Goal: Transaction & Acquisition: Purchase product/service

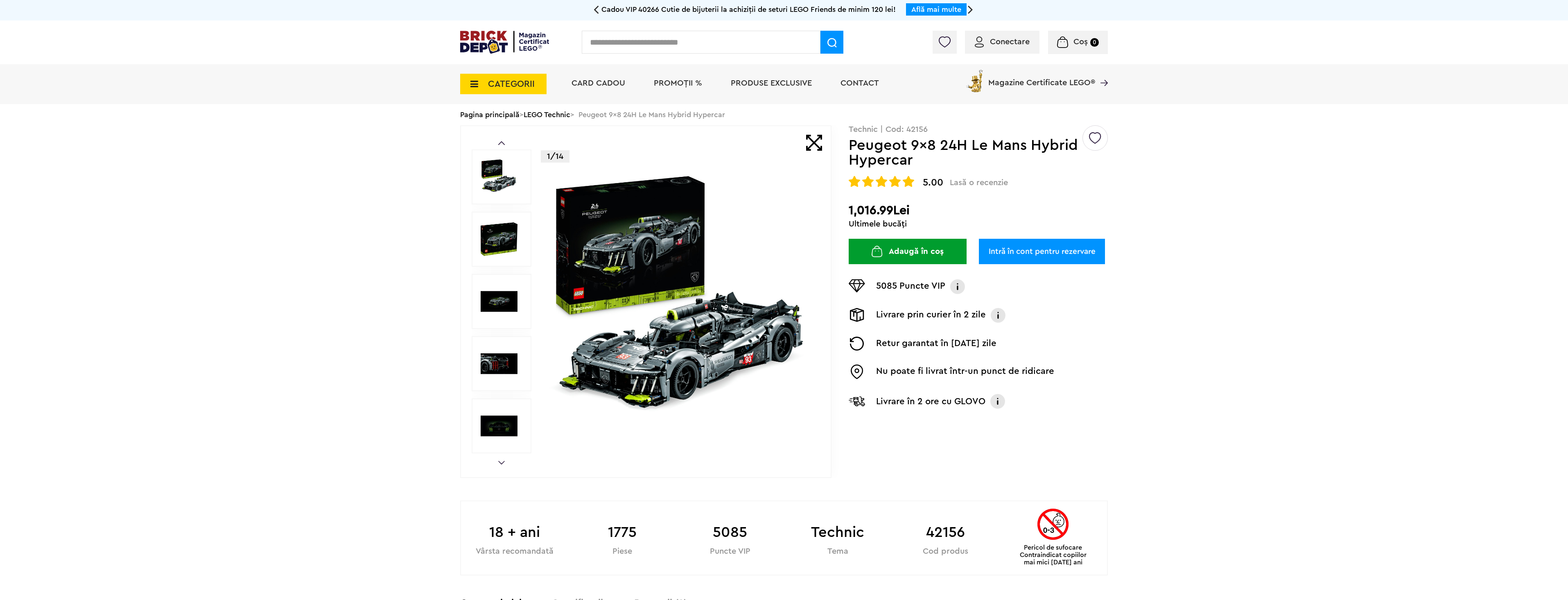
click at [499, 230] on img at bounding box center [499, 239] width 37 height 37
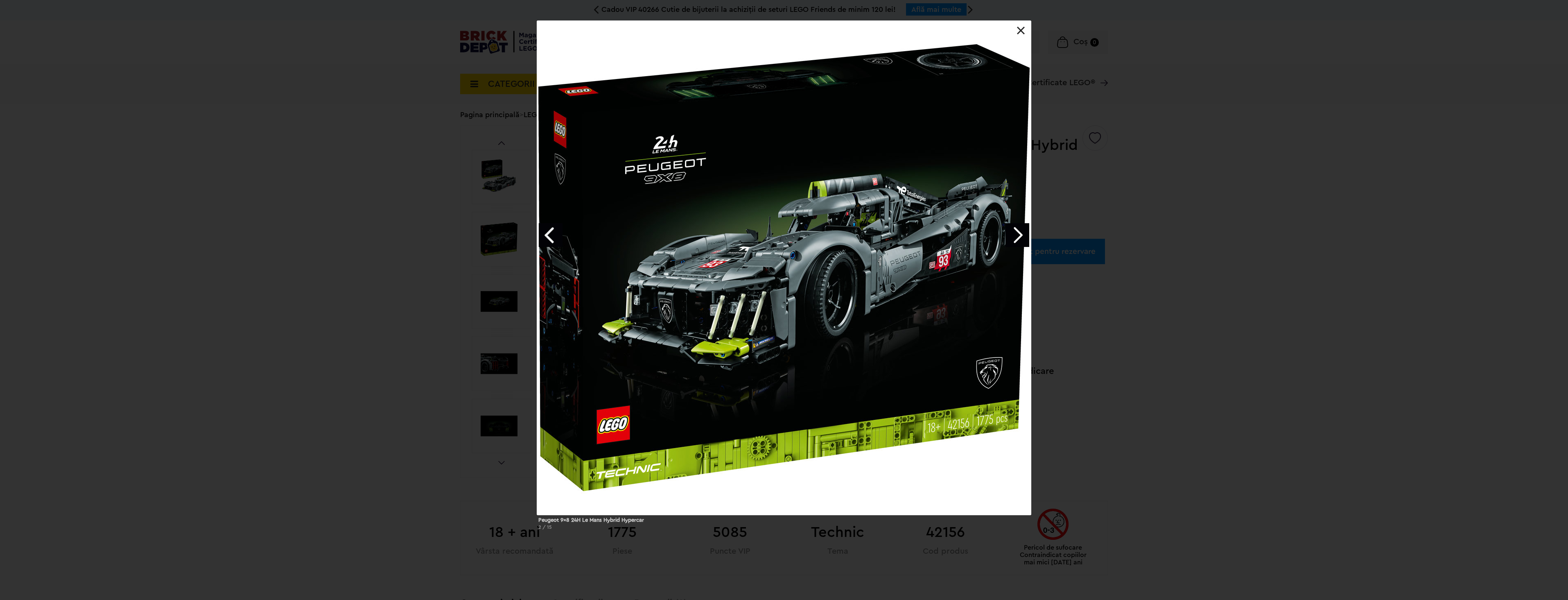
click at [1024, 237] on link "Next image" at bounding box center [1017, 235] width 24 height 24
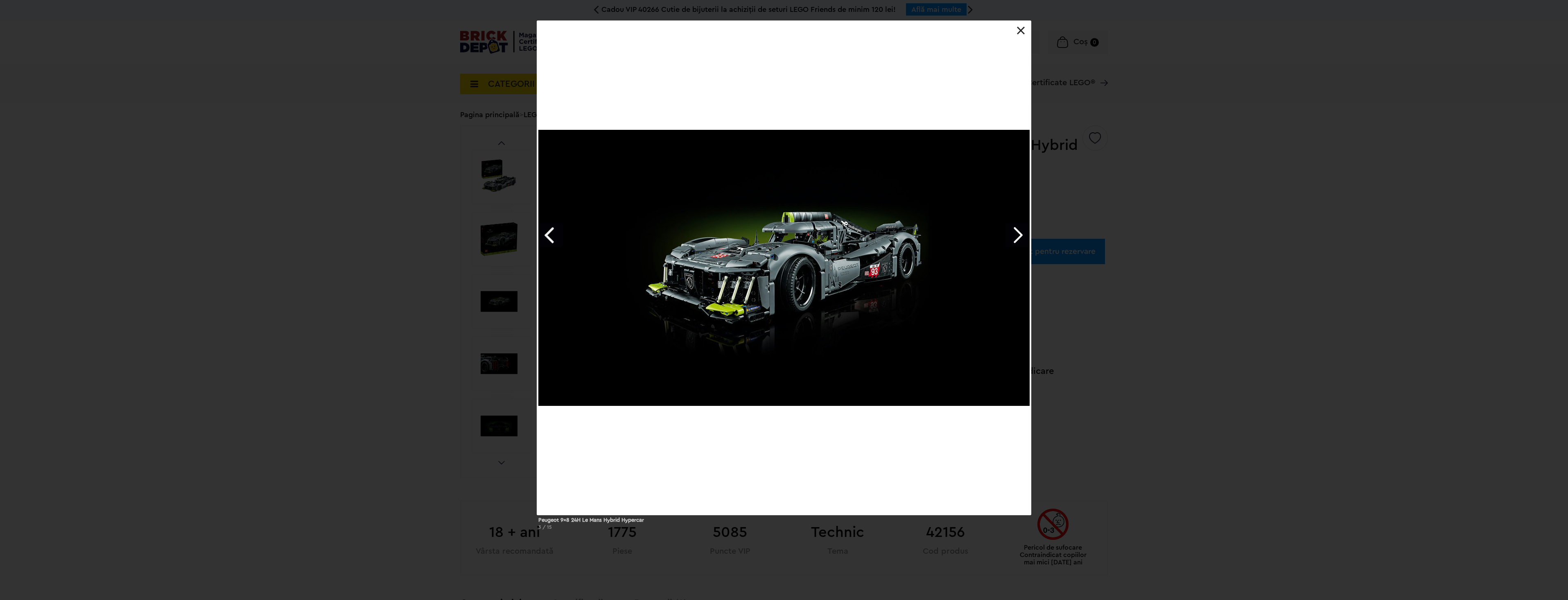
click at [1021, 238] on link "Next image" at bounding box center [1017, 235] width 24 height 24
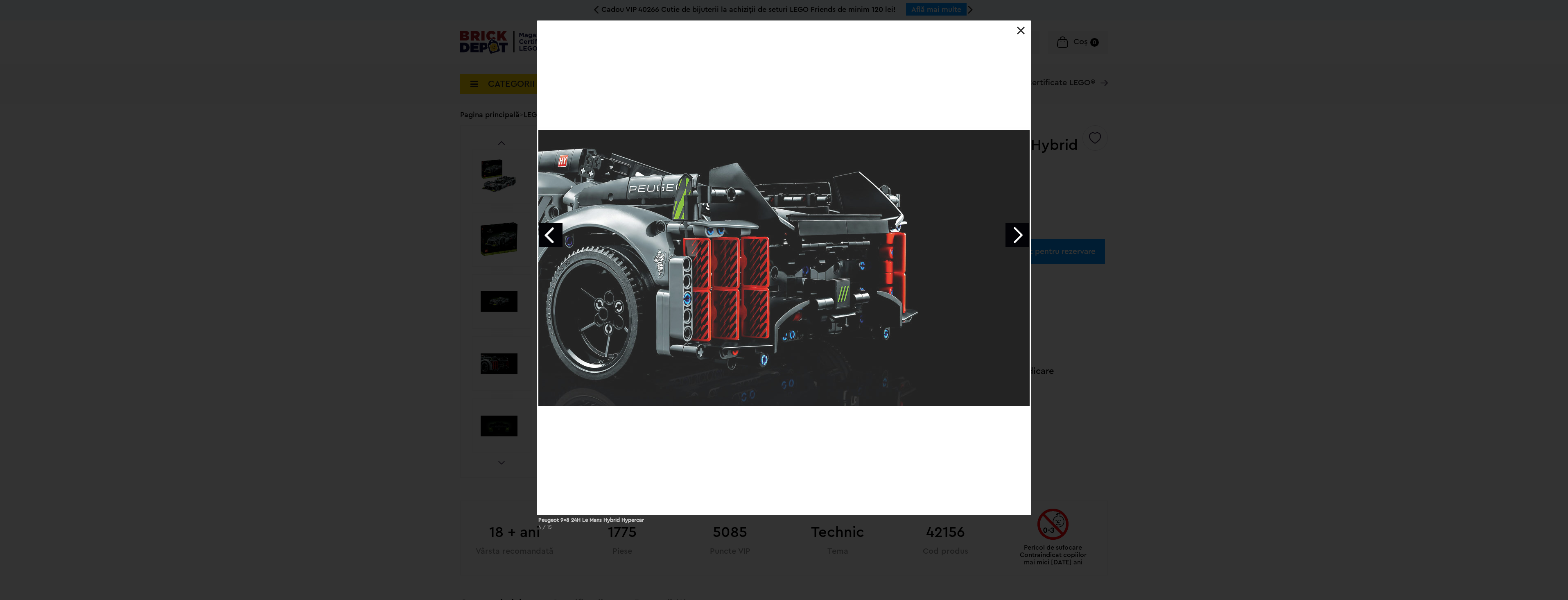
click at [1021, 238] on link "Next image" at bounding box center [1017, 235] width 24 height 24
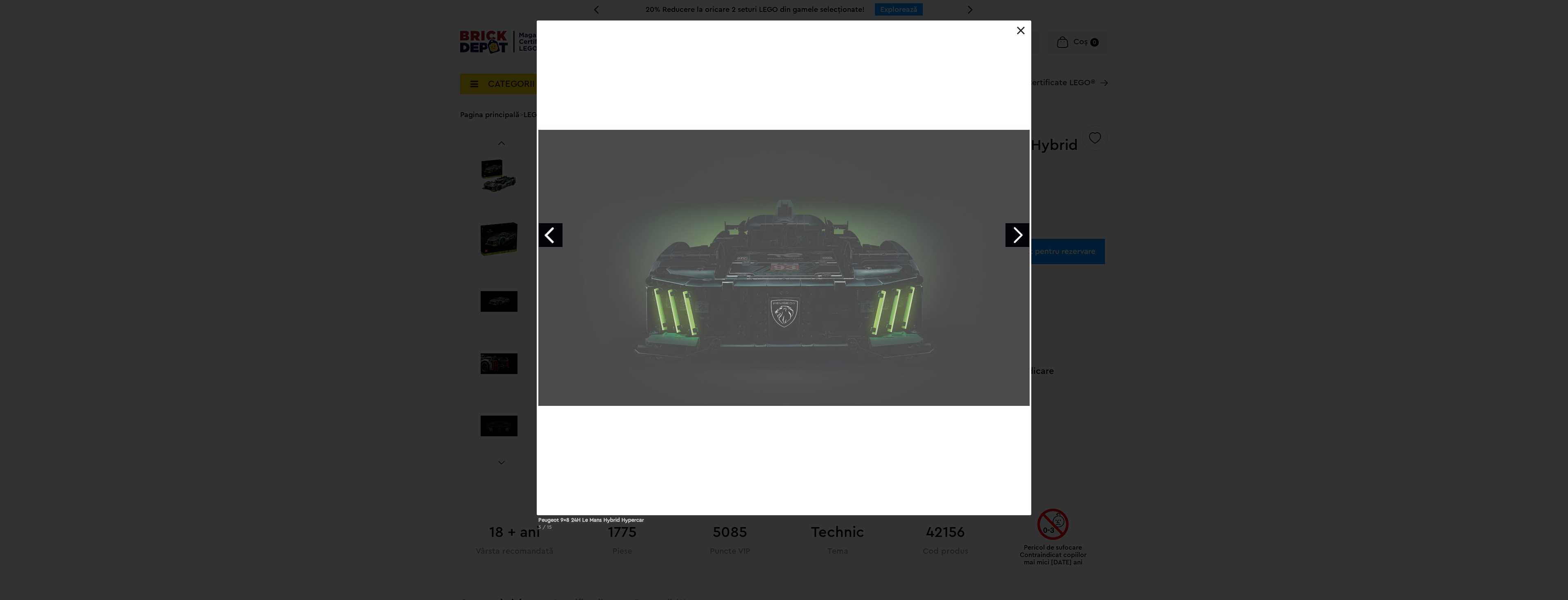
click at [1021, 238] on link "Next image" at bounding box center [1017, 235] width 24 height 24
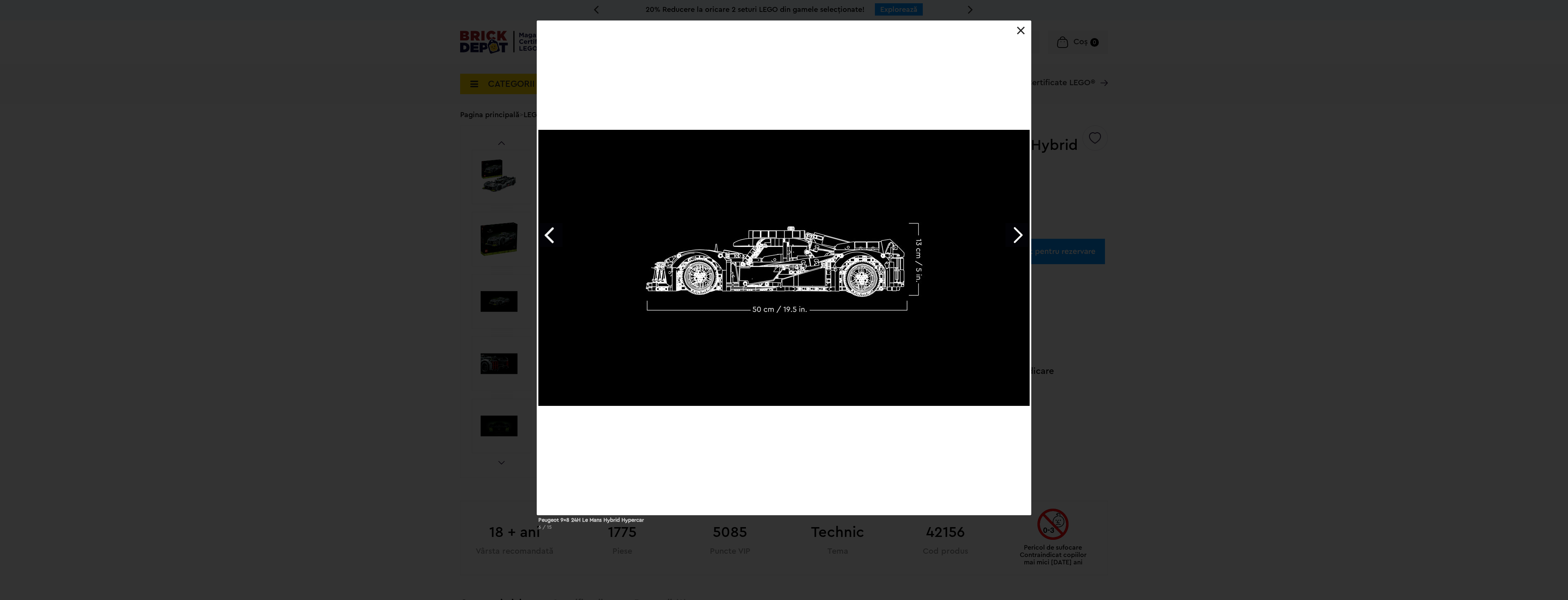
click at [1021, 238] on link "Next image" at bounding box center [1017, 235] width 24 height 24
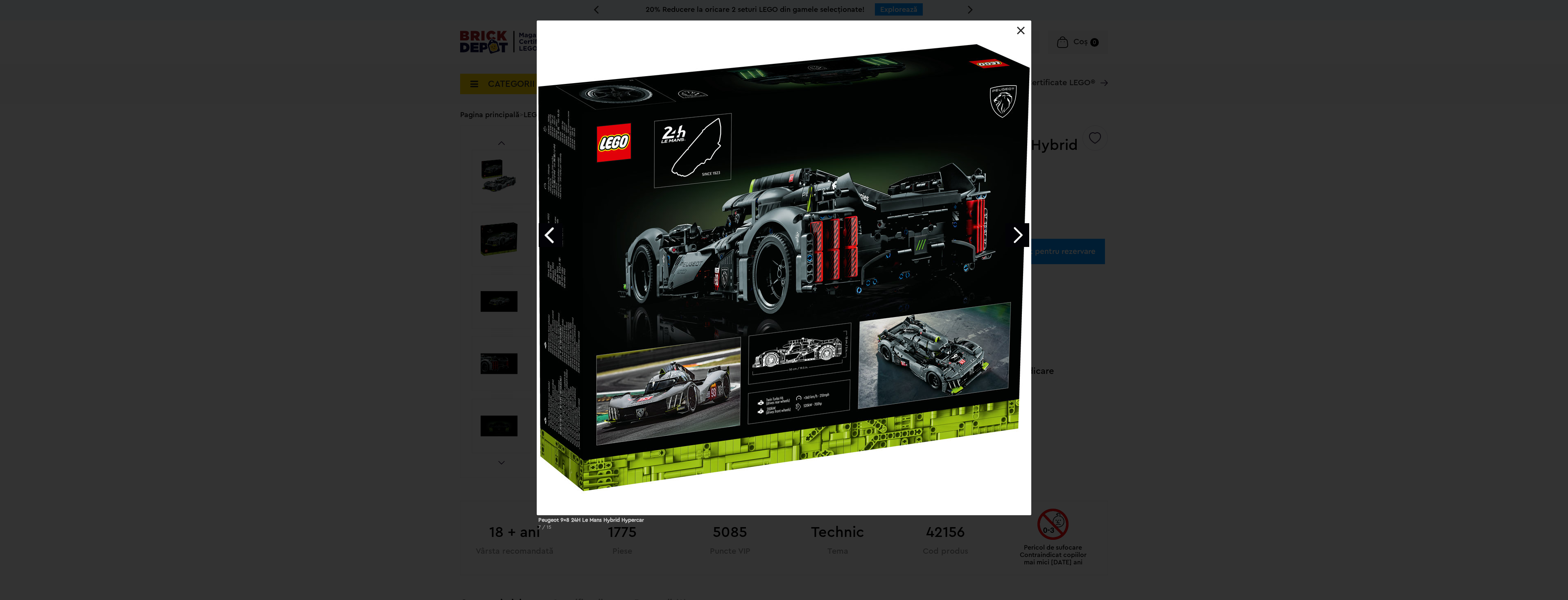
click at [1021, 238] on link "Next image" at bounding box center [1017, 235] width 24 height 24
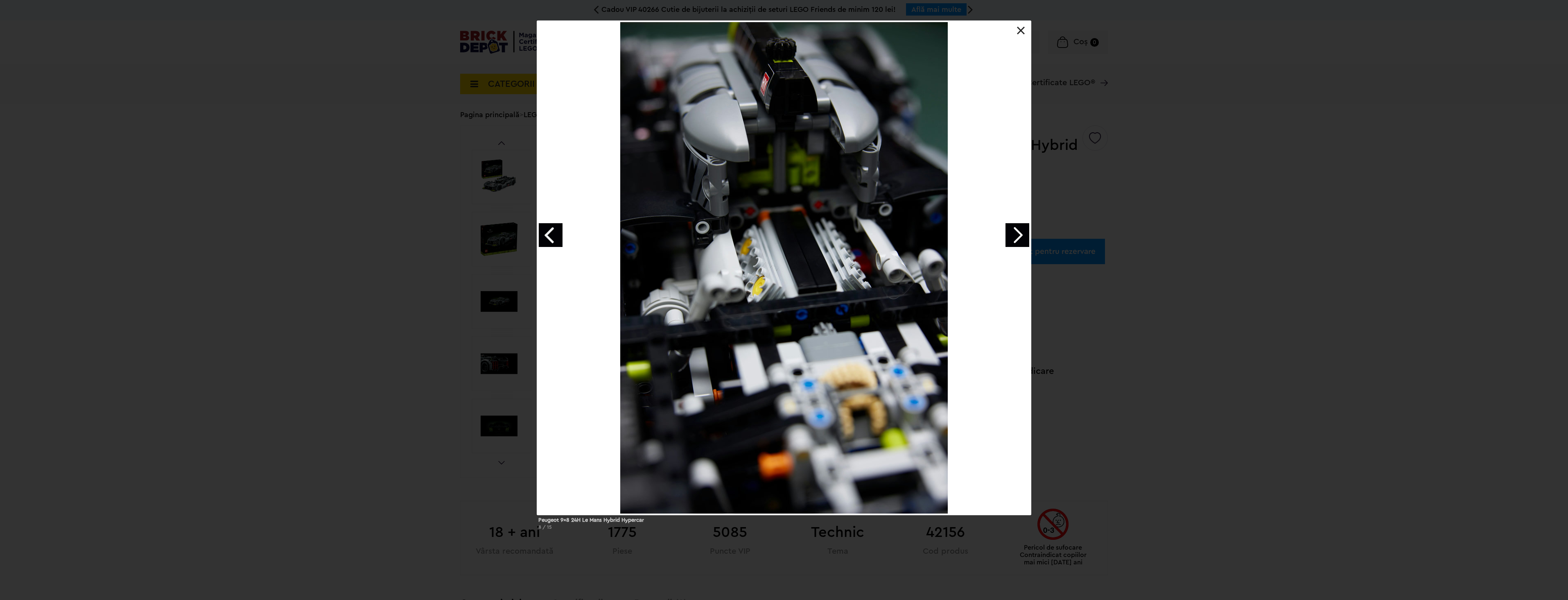
click at [1021, 238] on link "Next image" at bounding box center [1017, 235] width 24 height 24
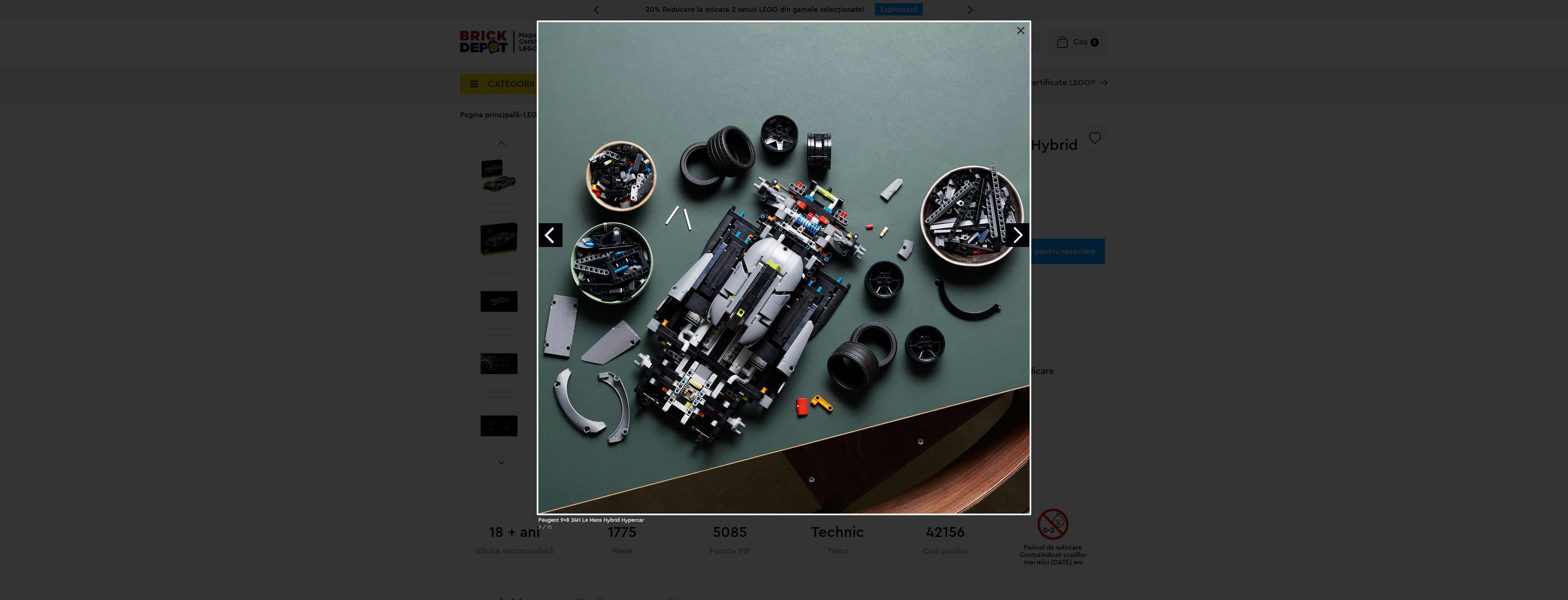
click at [1021, 238] on link "Next image" at bounding box center [1017, 235] width 24 height 24
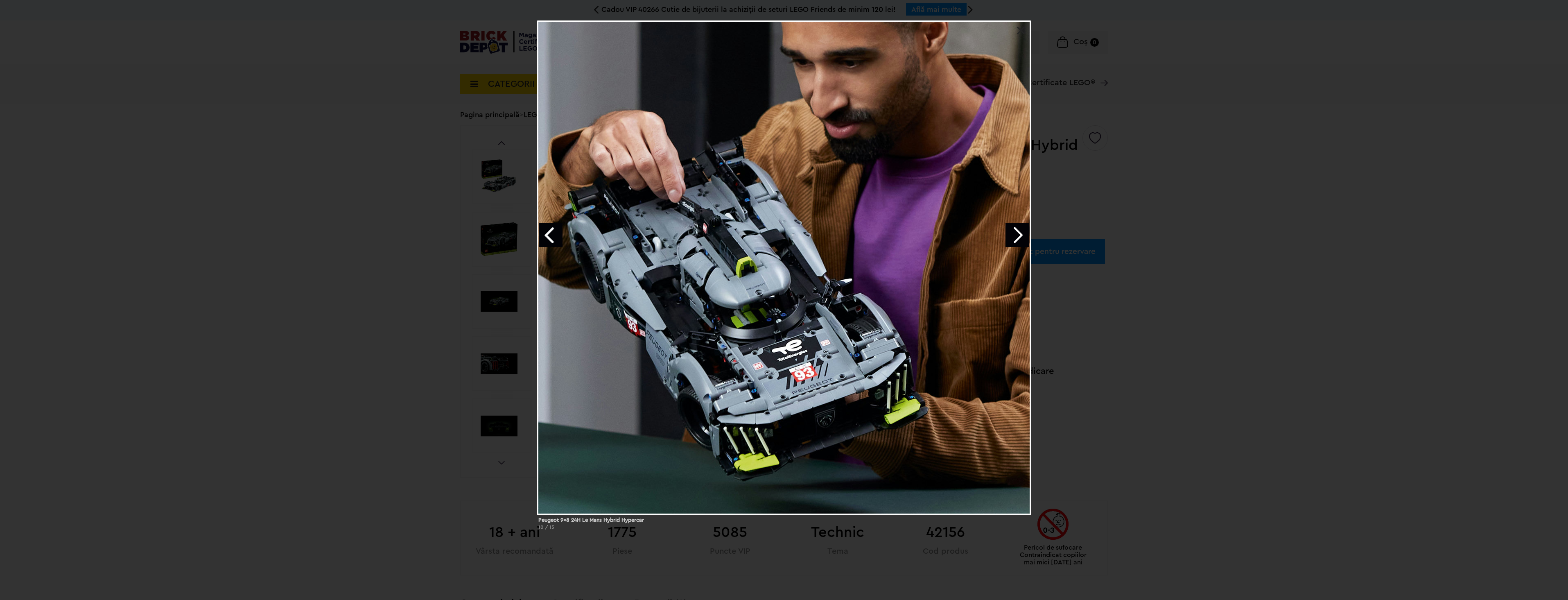
click at [1021, 238] on link "Next image" at bounding box center [1017, 235] width 24 height 24
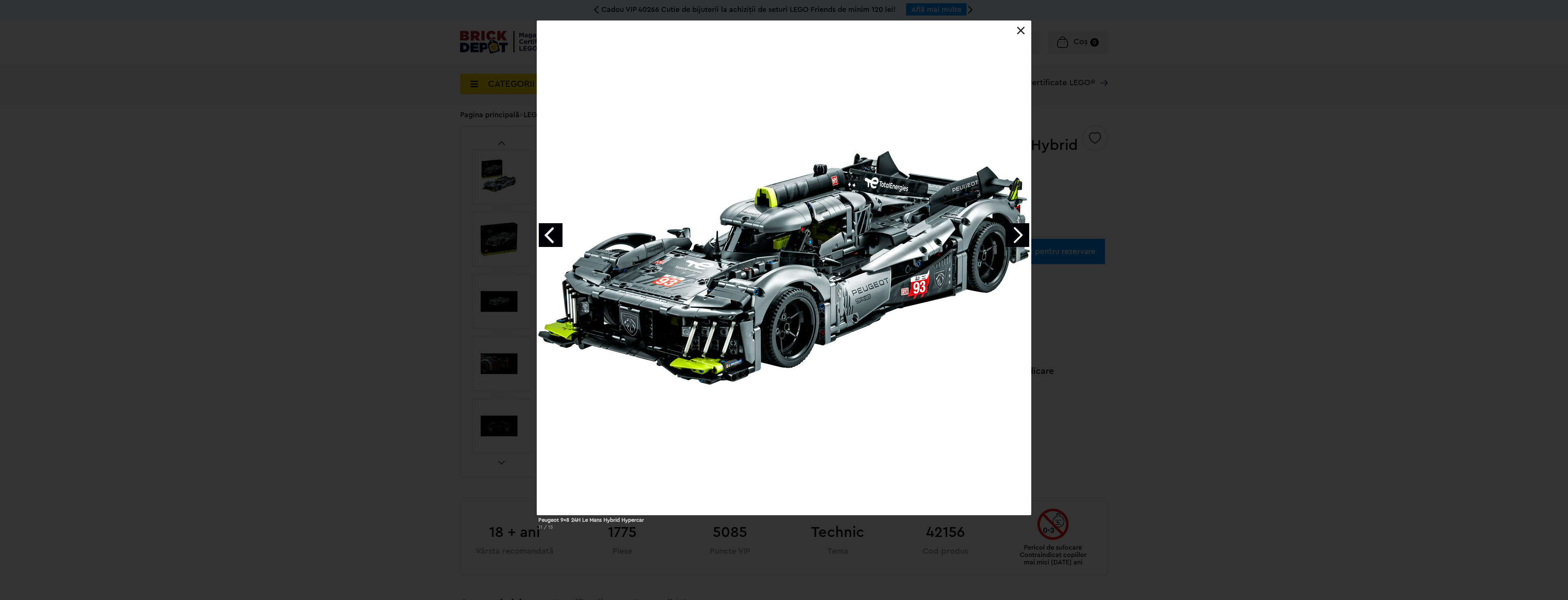
click at [1021, 238] on link "Next image" at bounding box center [1017, 235] width 24 height 24
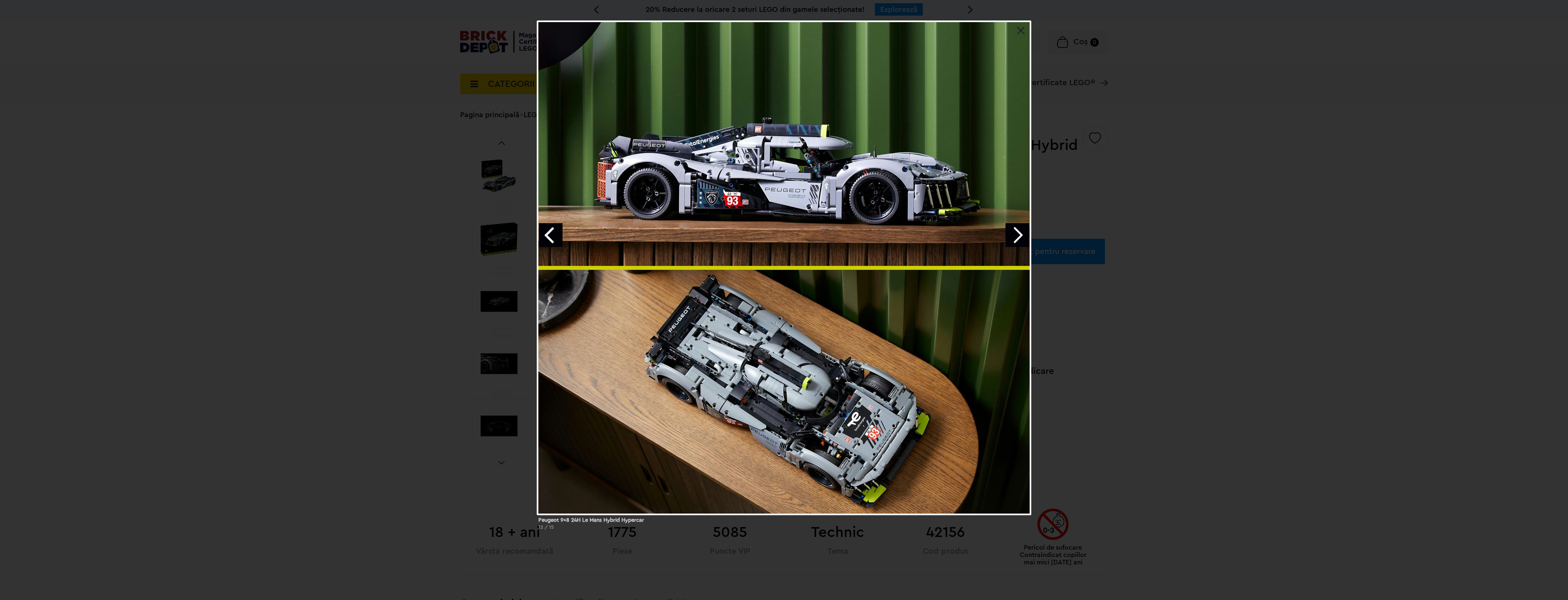
click at [1021, 238] on link "Next image" at bounding box center [1017, 235] width 24 height 24
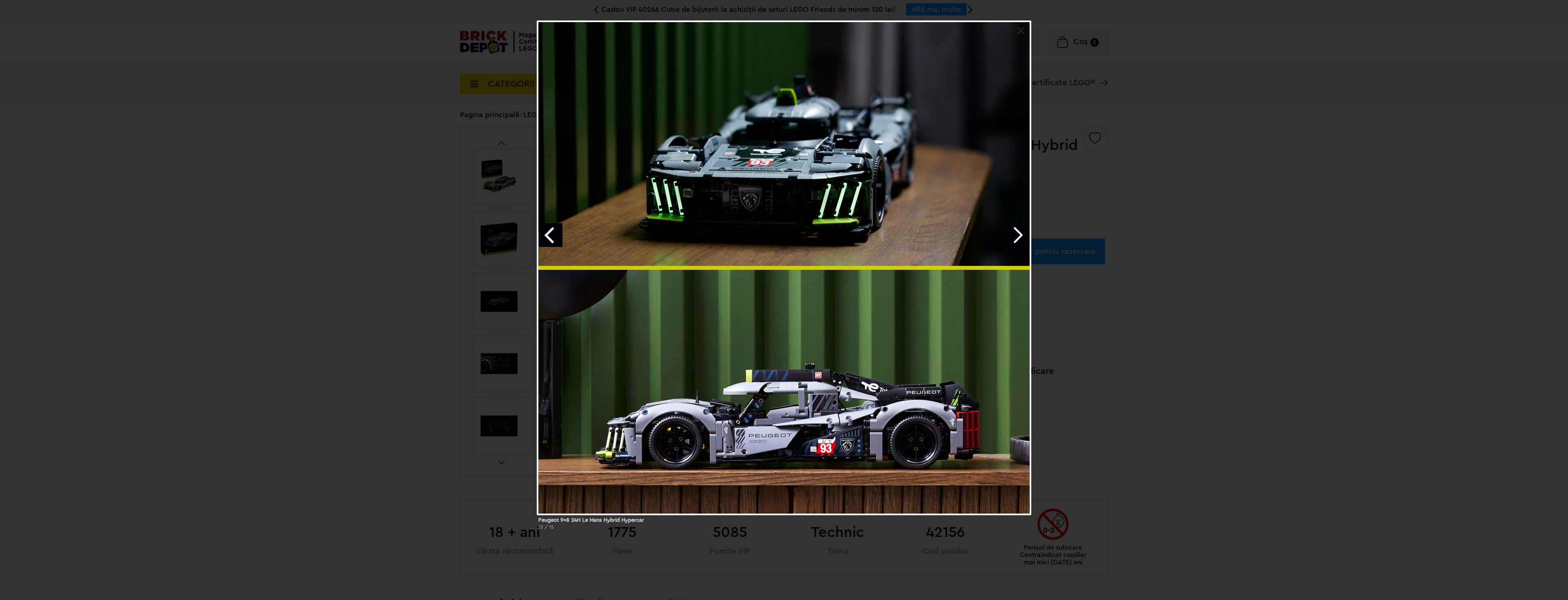
click at [1021, 238] on link "Next image" at bounding box center [1017, 235] width 24 height 24
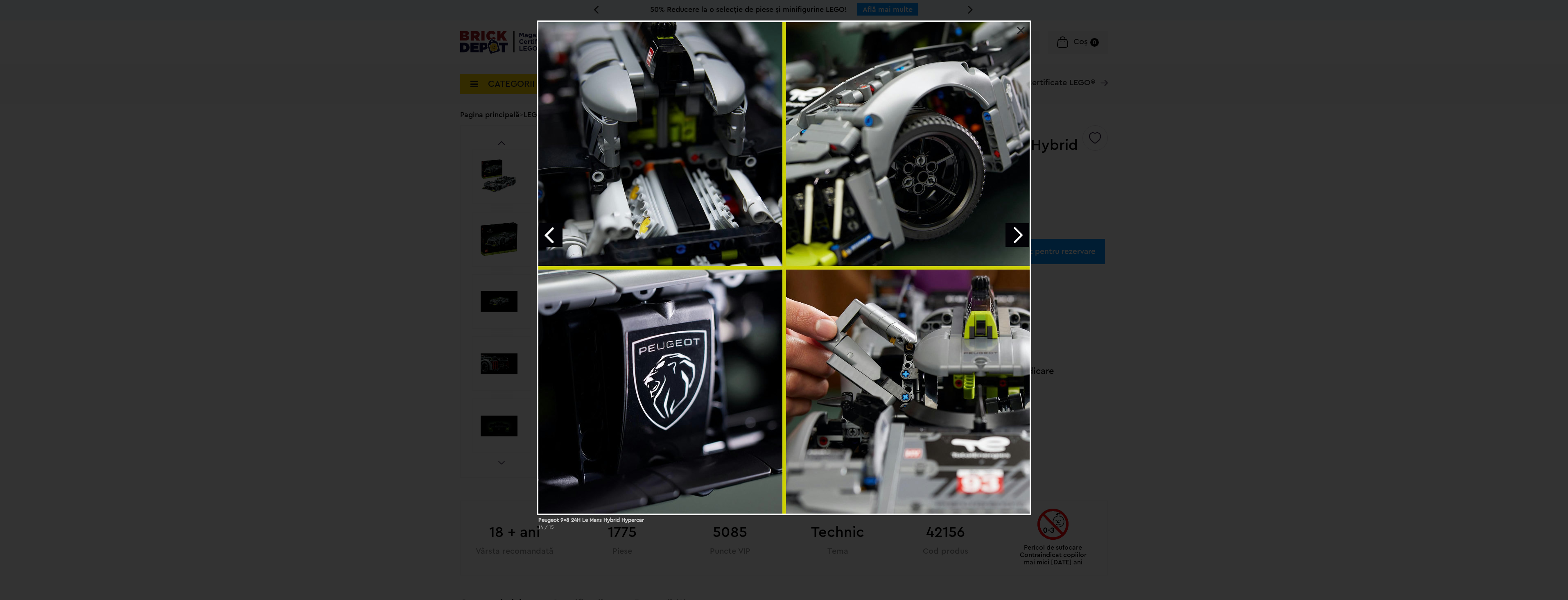
click at [1021, 238] on link "Next image" at bounding box center [1017, 235] width 24 height 24
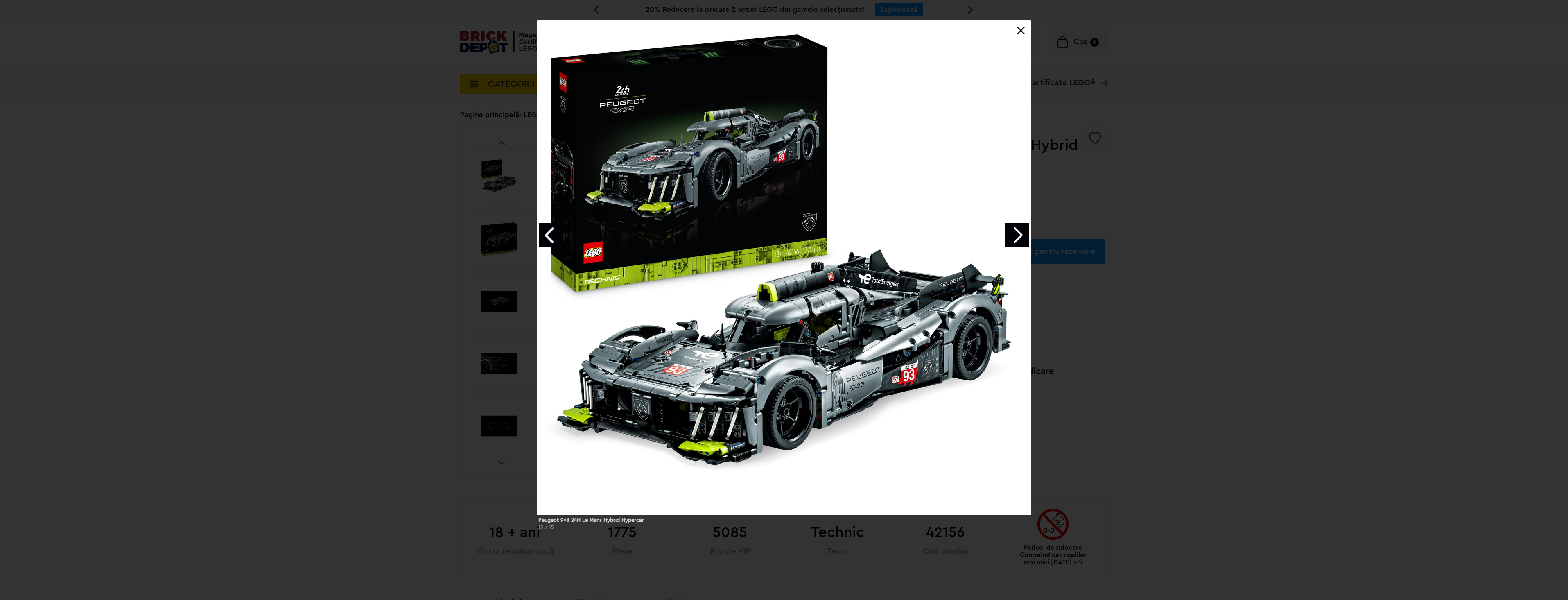
click at [1021, 238] on link "Next image" at bounding box center [1017, 235] width 24 height 24
click at [1124, 227] on div "Peugeot 9x8 24H Le Mans Hybrid Hypercar 1 / 15" at bounding box center [784, 278] width 1568 height 516
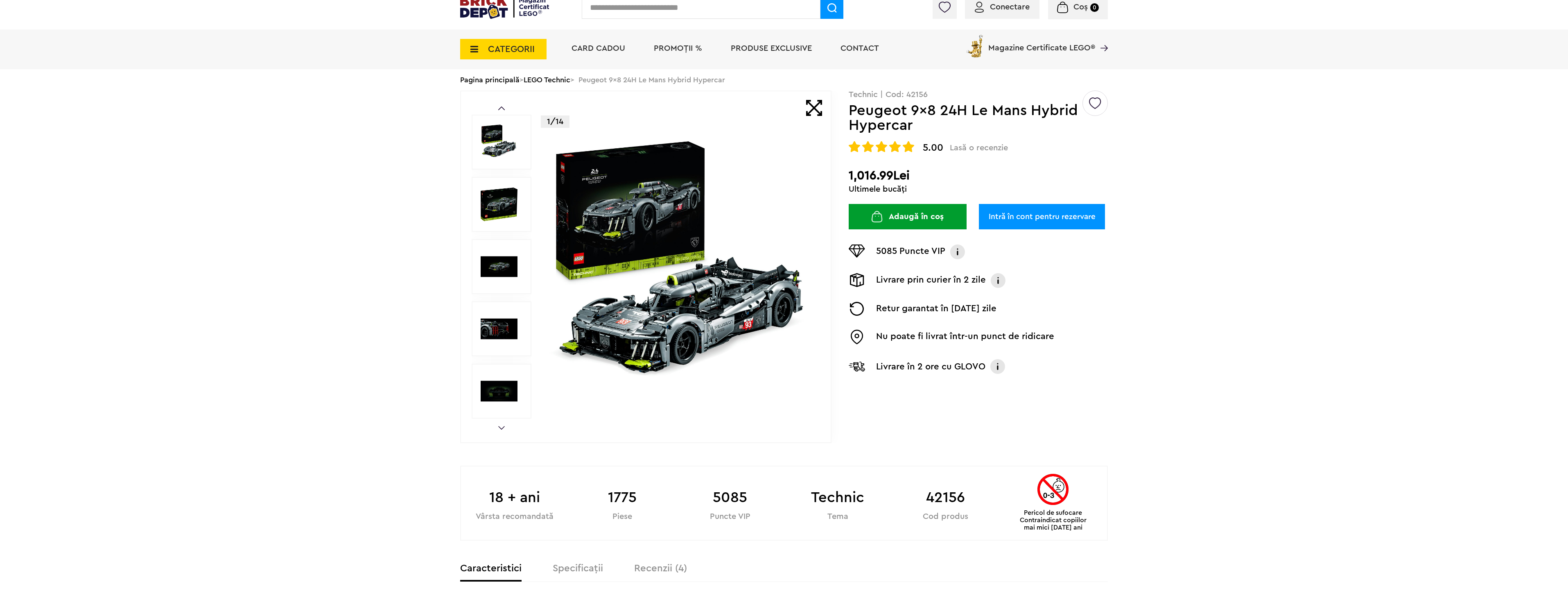
scroll to position [205, 0]
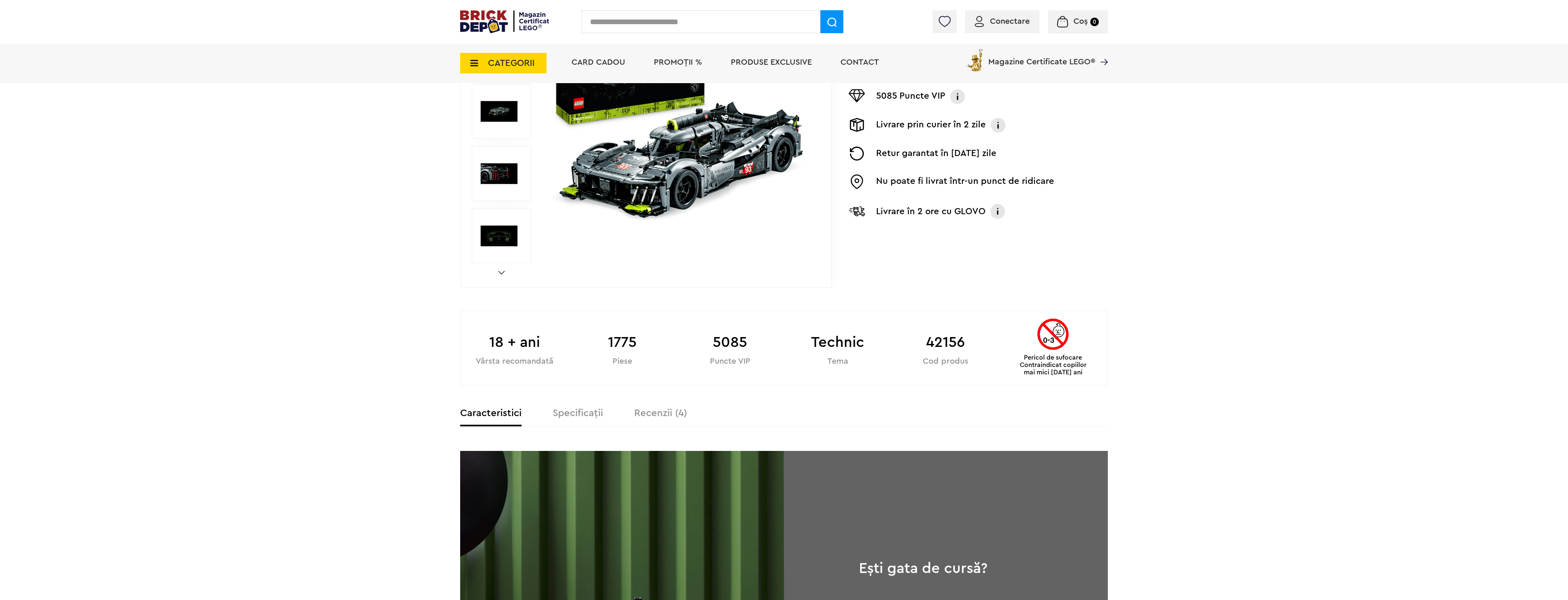
click at [502, 273] on link "Next" at bounding box center [502, 273] width 7 height 4
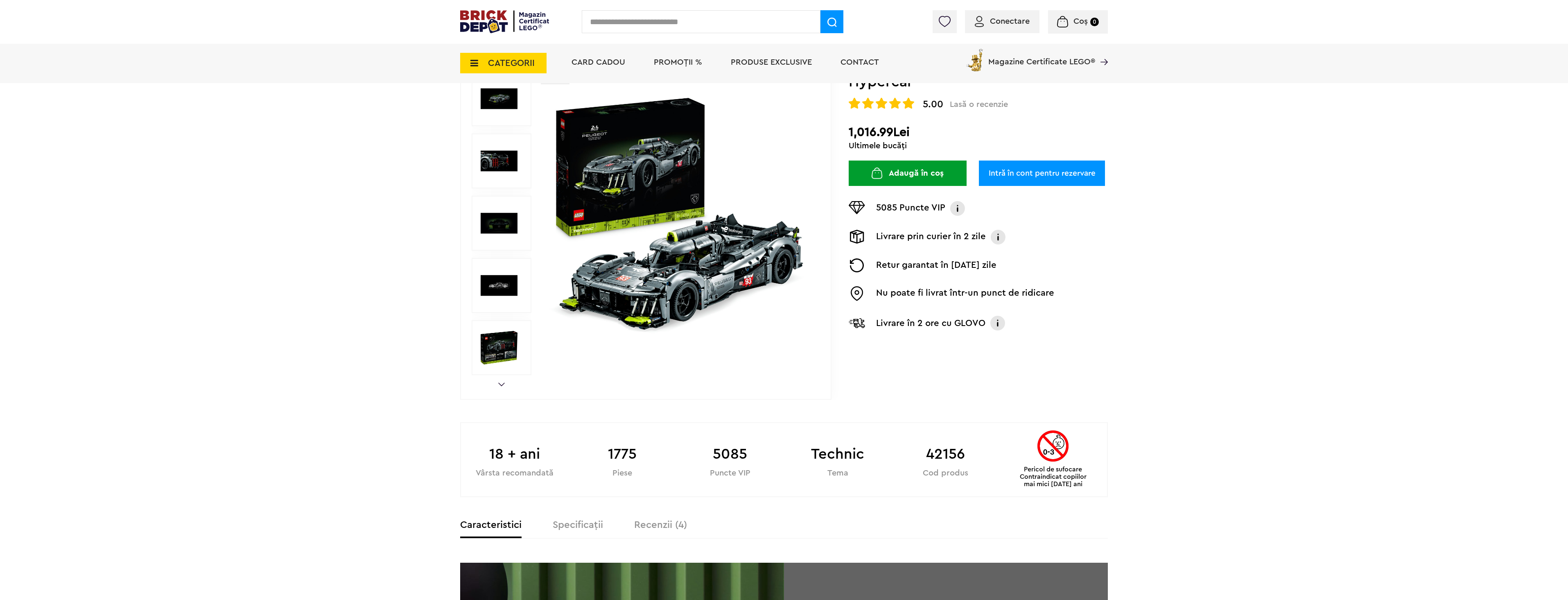
scroll to position [82, 0]
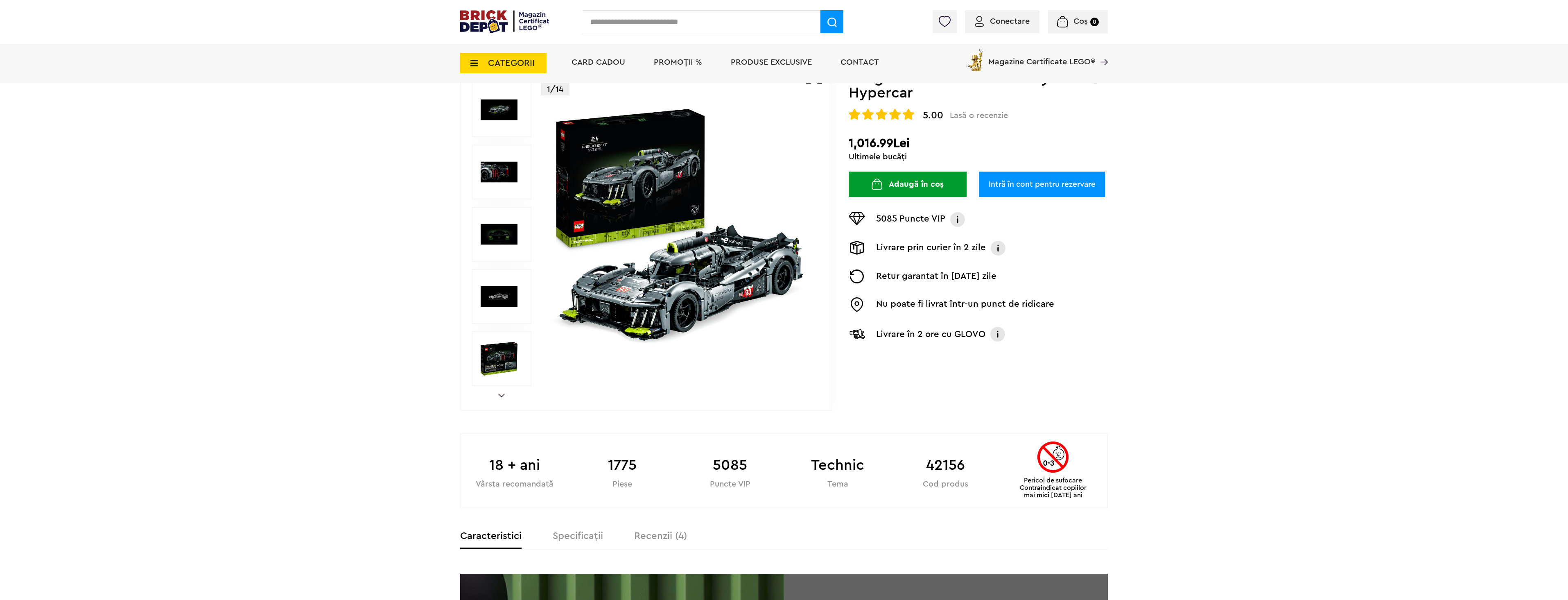
click at [499, 395] on link "Next" at bounding box center [502, 395] width 7 height 4
click at [499, 394] on div "Prev Next 1/14" at bounding box center [646, 235] width 371 height 353
click at [500, 366] on img at bounding box center [499, 359] width 37 height 37
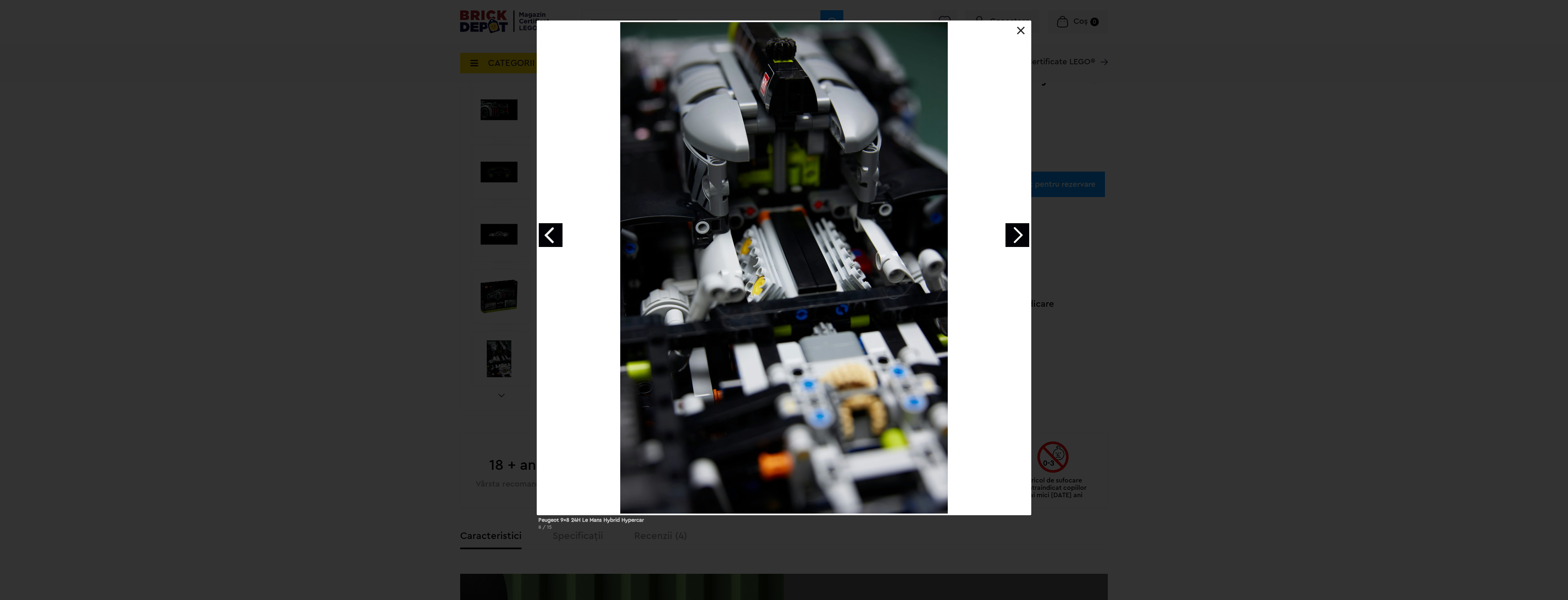
click at [423, 335] on div "Peugeot 9x8 24H Le Mans Hybrid Hypercar 8 / 15" at bounding box center [784, 278] width 1568 height 516
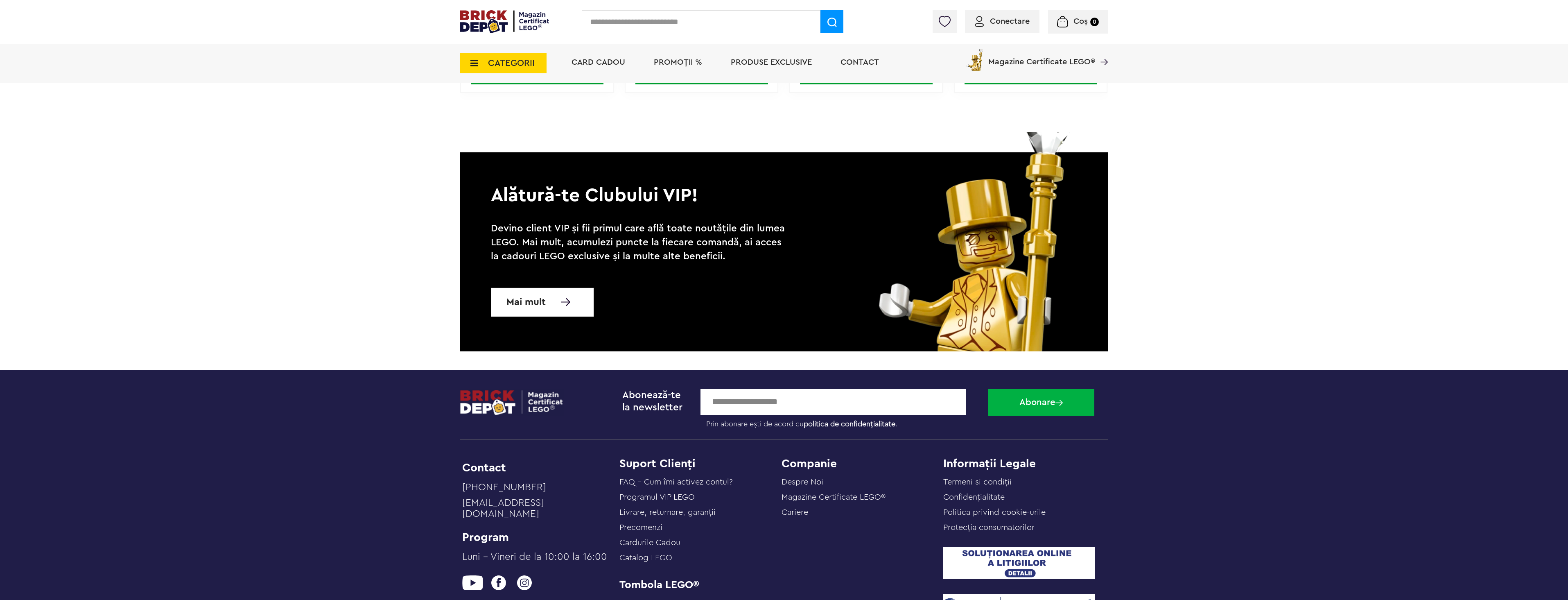
scroll to position [2172, 0]
